Goal: Information Seeking & Learning: Learn about a topic

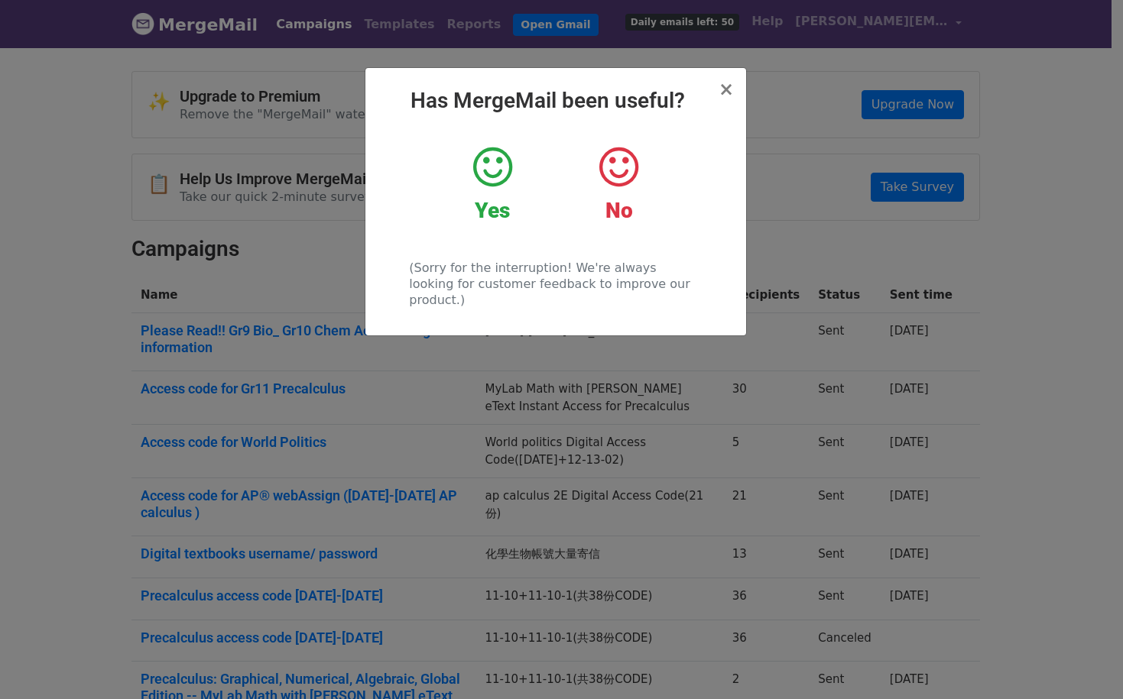
click at [491, 177] on icon at bounding box center [492, 167] width 39 height 46
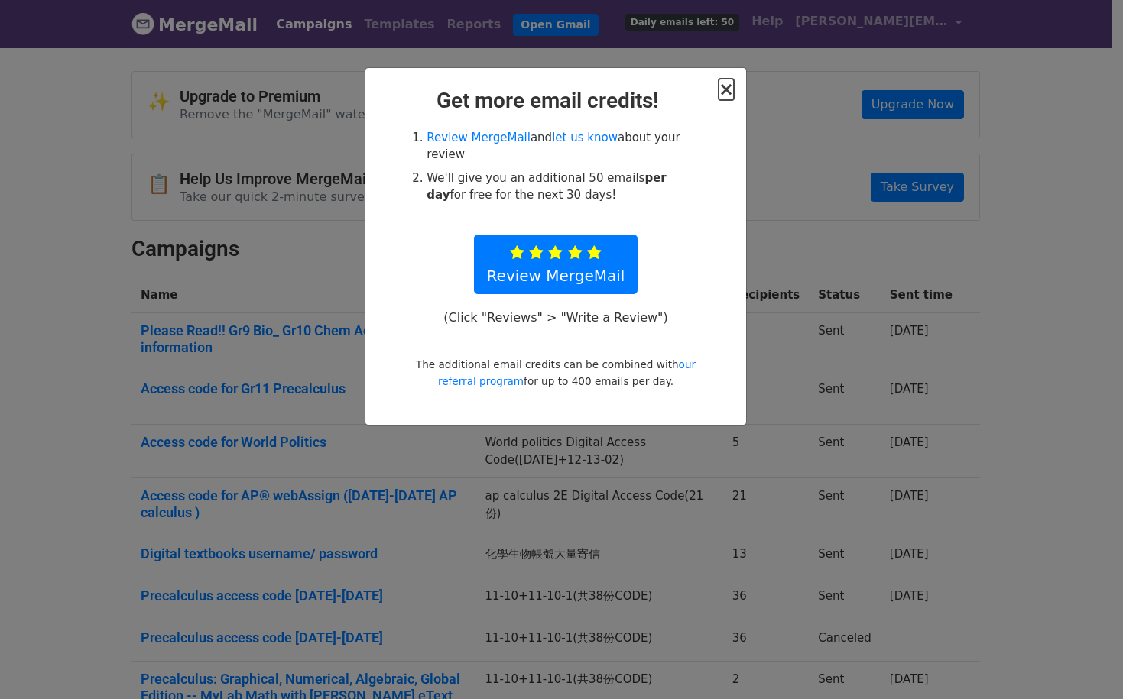
click at [730, 93] on span "×" at bounding box center [725, 89] width 15 height 21
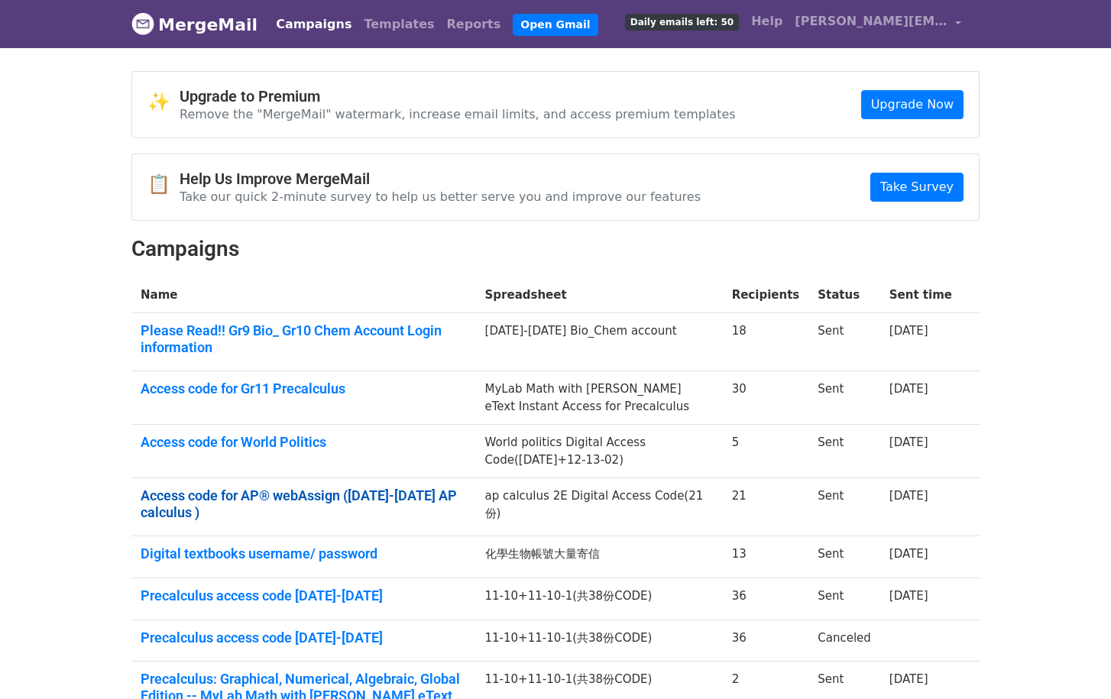
click at [365, 507] on link "Access code for AP® webAssign ([DATE]-[DATE] AP calculus )" at bounding box center [304, 504] width 326 height 33
click at [538, 24] on link "Open Gmail" at bounding box center [555, 25] width 85 height 22
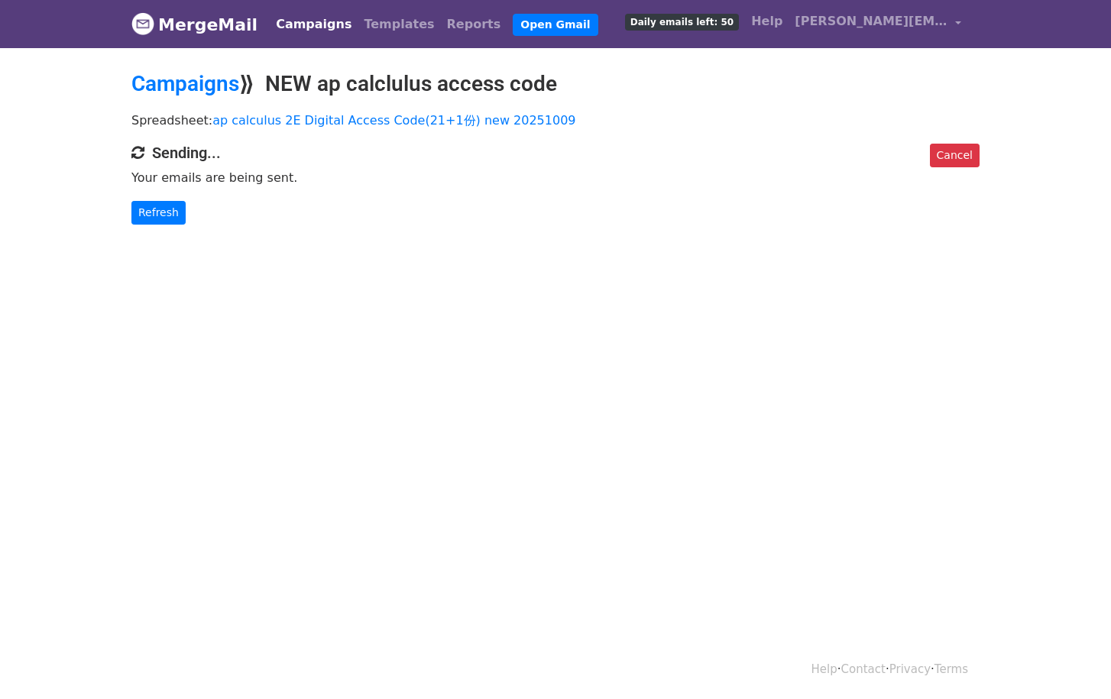
click at [76, 259] on body "MergeMail Campaigns Templates Reports Open Gmail Daily emails left: 50 Help [EM…" at bounding box center [555, 143] width 1111 height 286
